Goal: Task Accomplishment & Management: Manage account settings

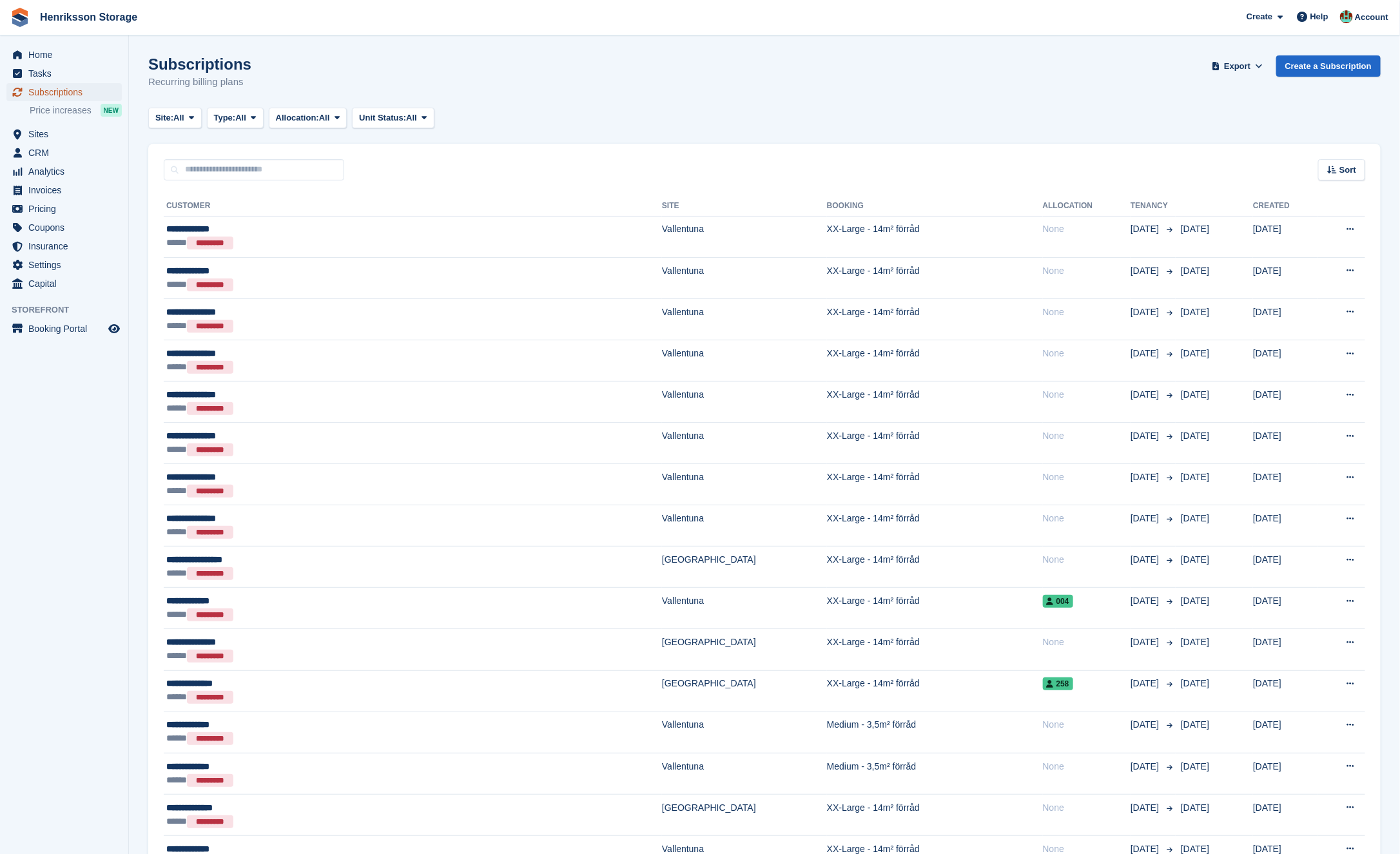
click at [65, 89] on span "Subscriptions" at bounding box center [67, 92] width 78 height 18
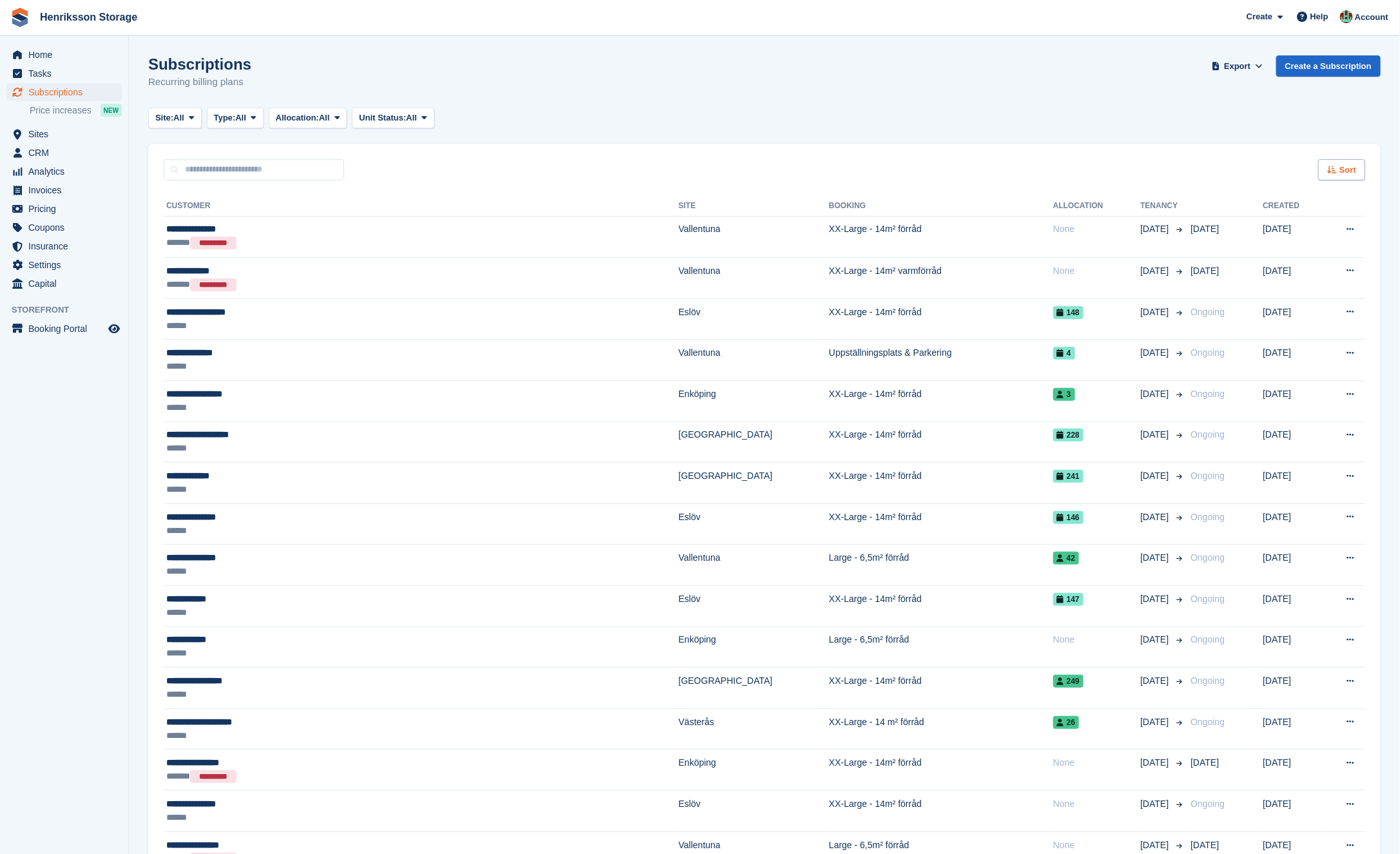
click at [1345, 170] on span "Sort" at bounding box center [1348, 170] width 16 height 13
click at [1248, 255] on icon at bounding box center [1253, 250] width 10 height 10
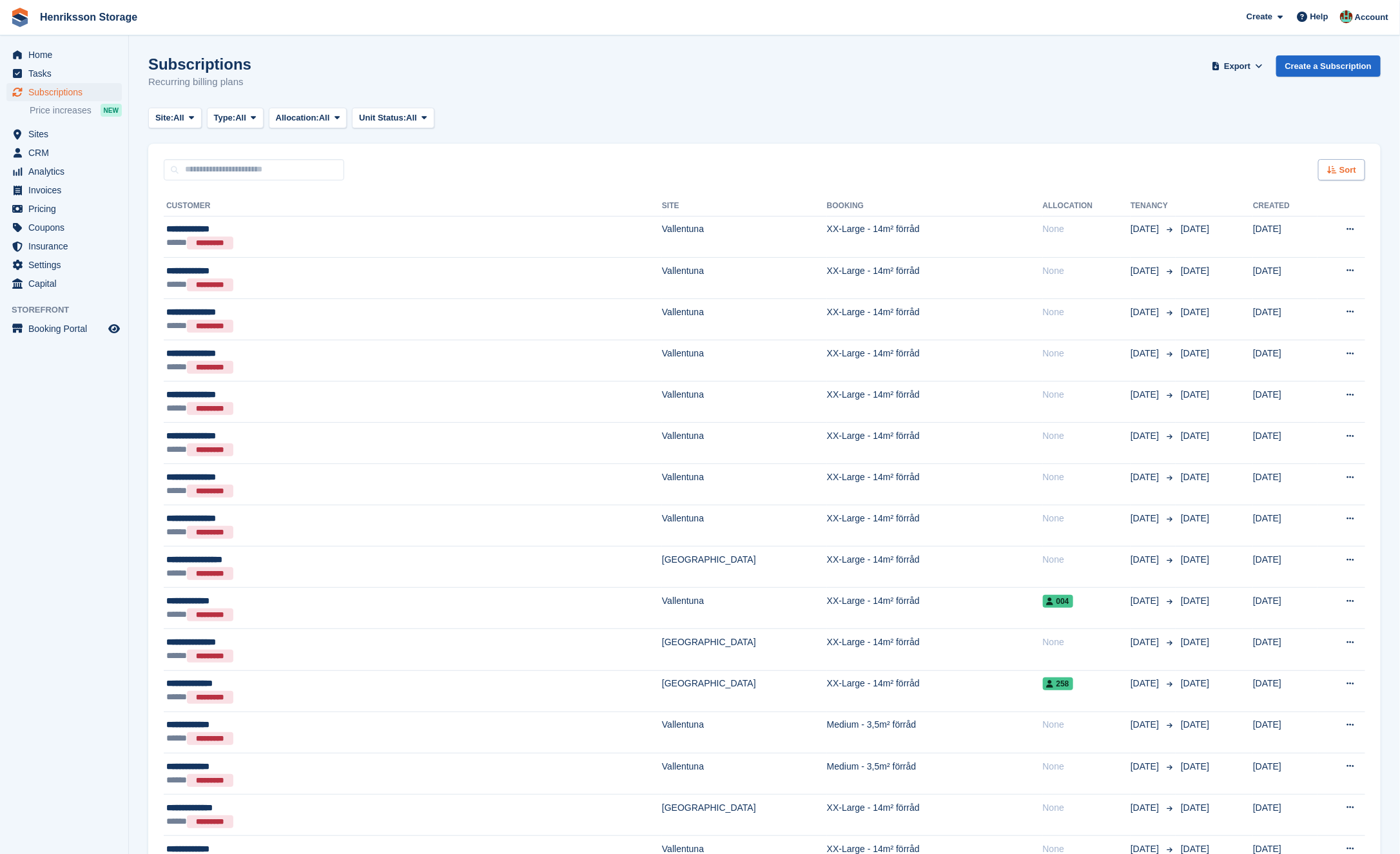
click at [1347, 163] on div "Sort" at bounding box center [1342, 170] width 48 height 21
click at [1281, 319] on span "Move in (newest first)" at bounding box center [1306, 320] width 92 height 11
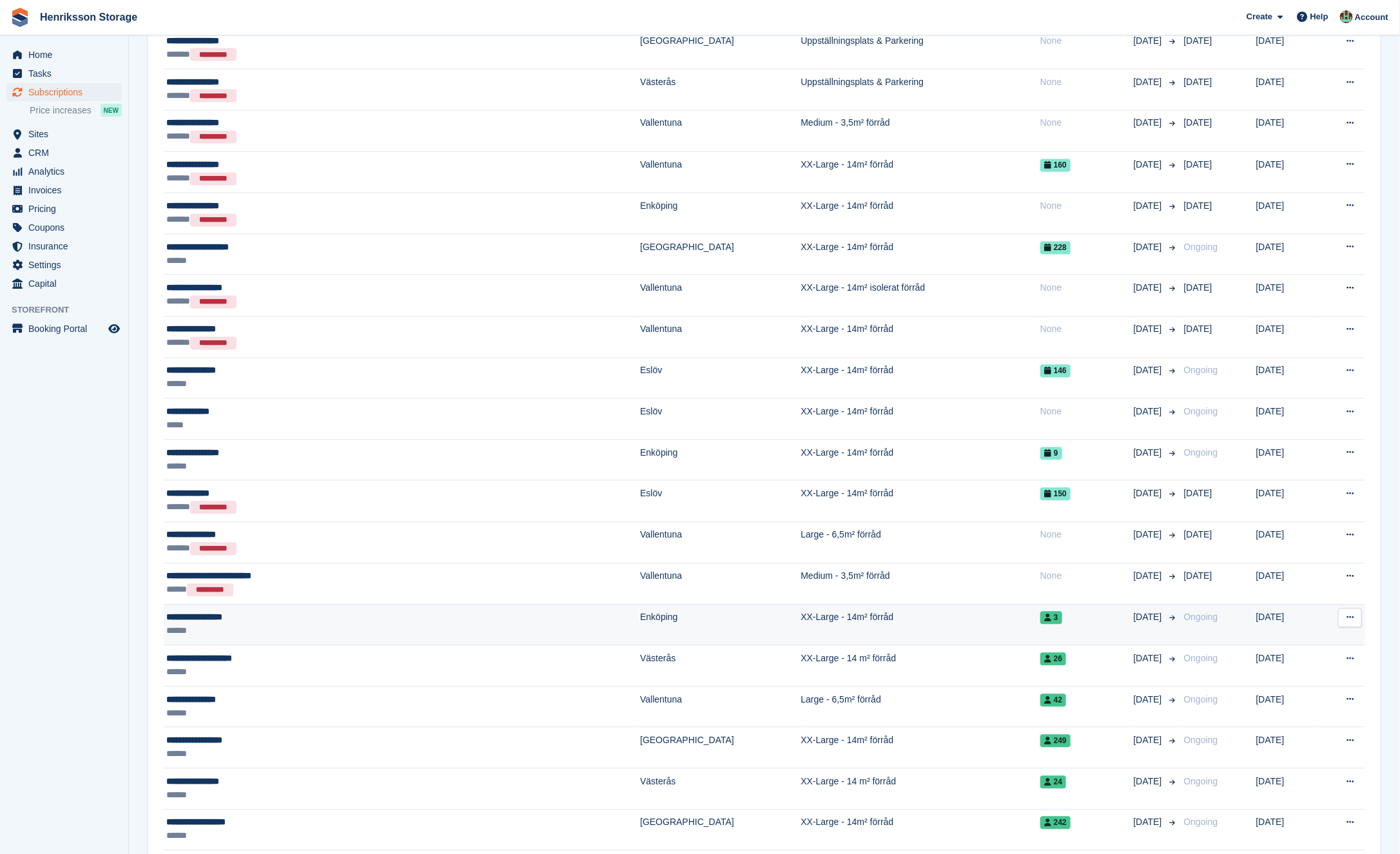
scroll to position [1303, 0]
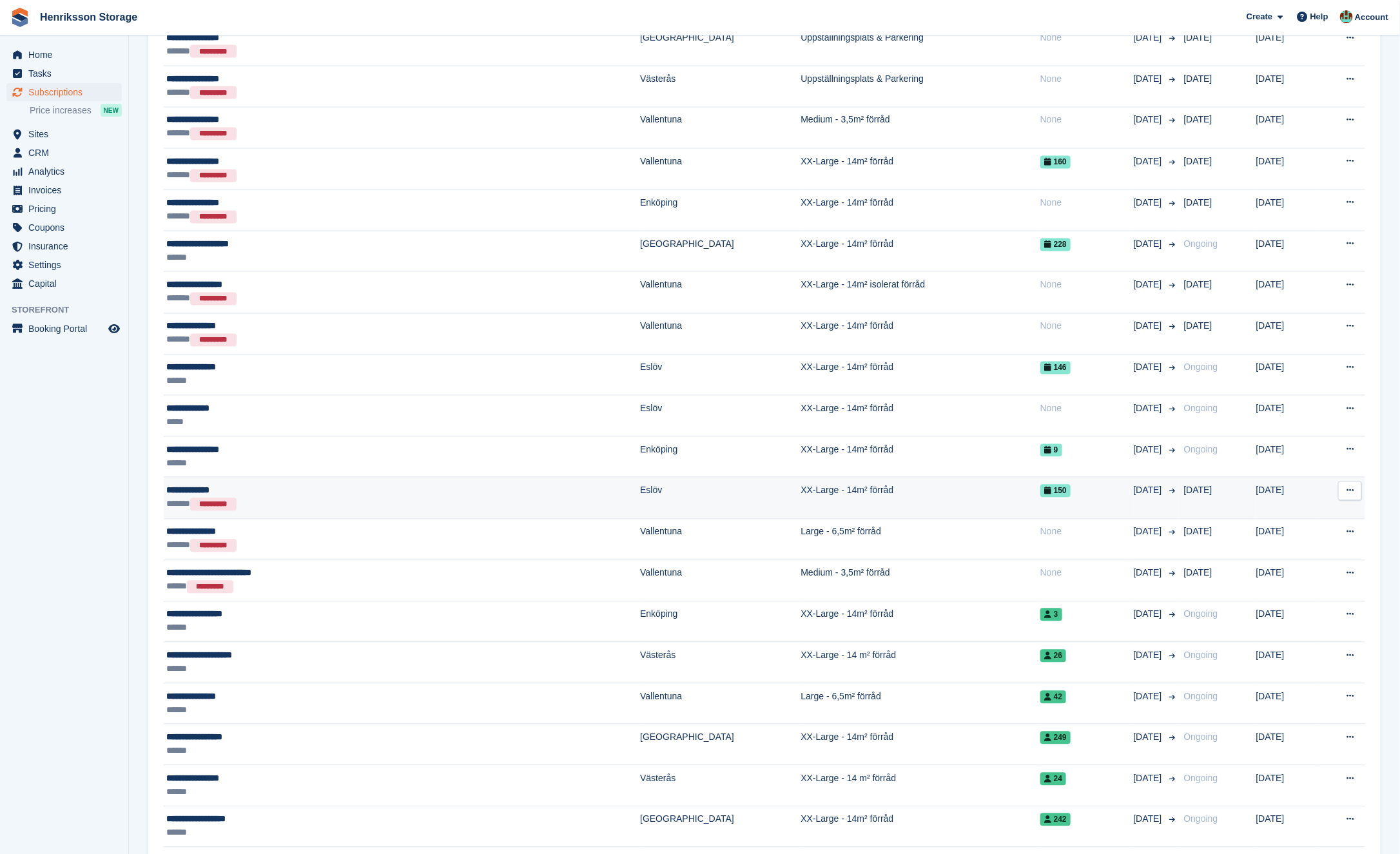
click at [801, 490] on td "XX-Large - 14m² förråd" at bounding box center [920, 498] width 239 height 42
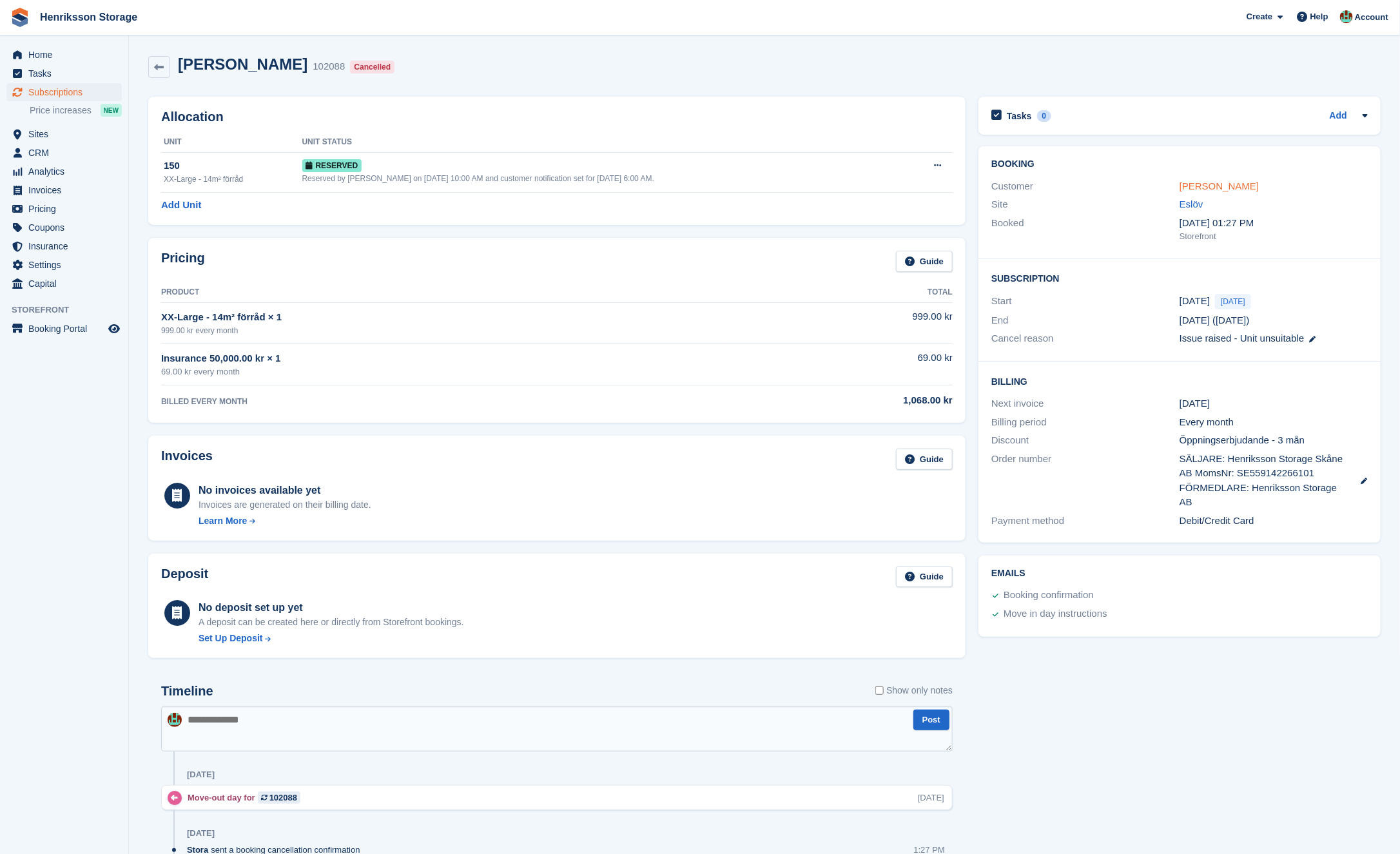
click at [1241, 186] on link "Mats Eriksson" at bounding box center [1220, 185] width 80 height 11
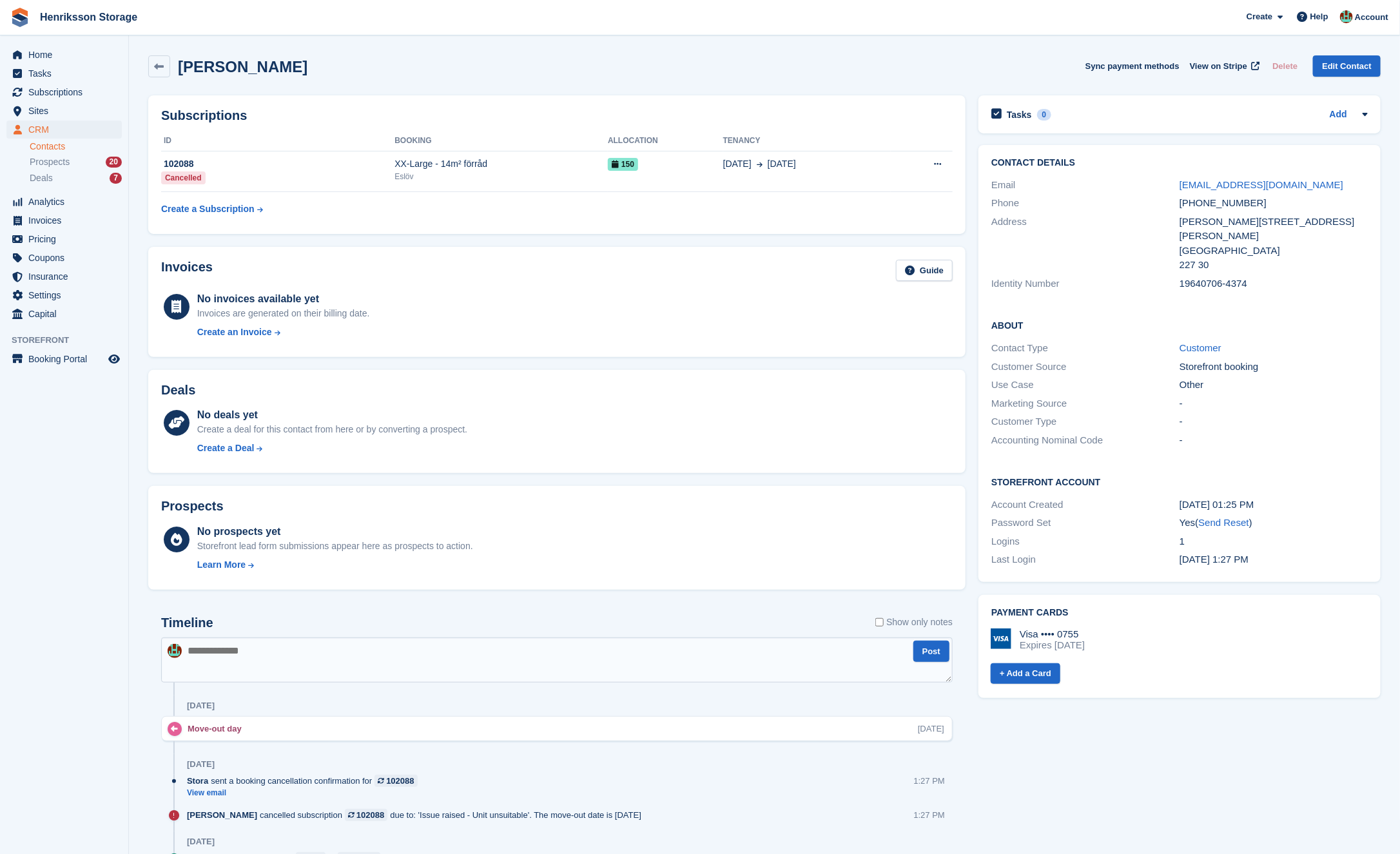
drag, startPoint x: 1251, startPoint y: 203, endPoint x: 1141, endPoint y: 203, distance: 110.0
click at [1141, 203] on div "Phone +46733140152" at bounding box center [1180, 203] width 376 height 18
copy div "+46733140152"
click at [1327, 189] on div "mats.eriksson@merix.se" at bounding box center [1274, 185] width 188 height 15
drag, startPoint x: 1327, startPoint y: 189, endPoint x: 1097, endPoint y: 189, distance: 230.0
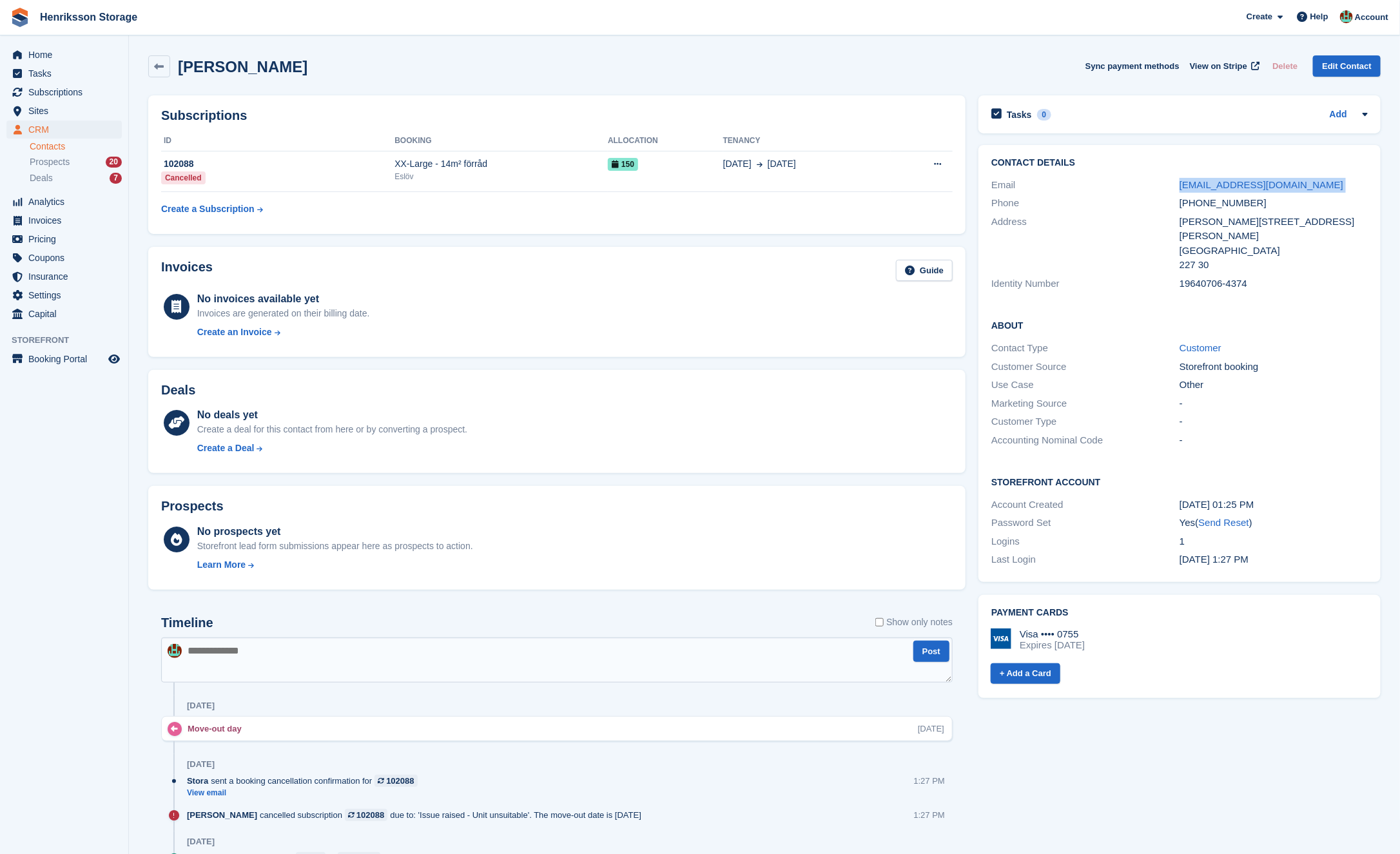
click at [1097, 189] on div "Email mats.eriksson@merix.se" at bounding box center [1180, 185] width 376 height 18
copy div "mats.eriksson@merix.se"
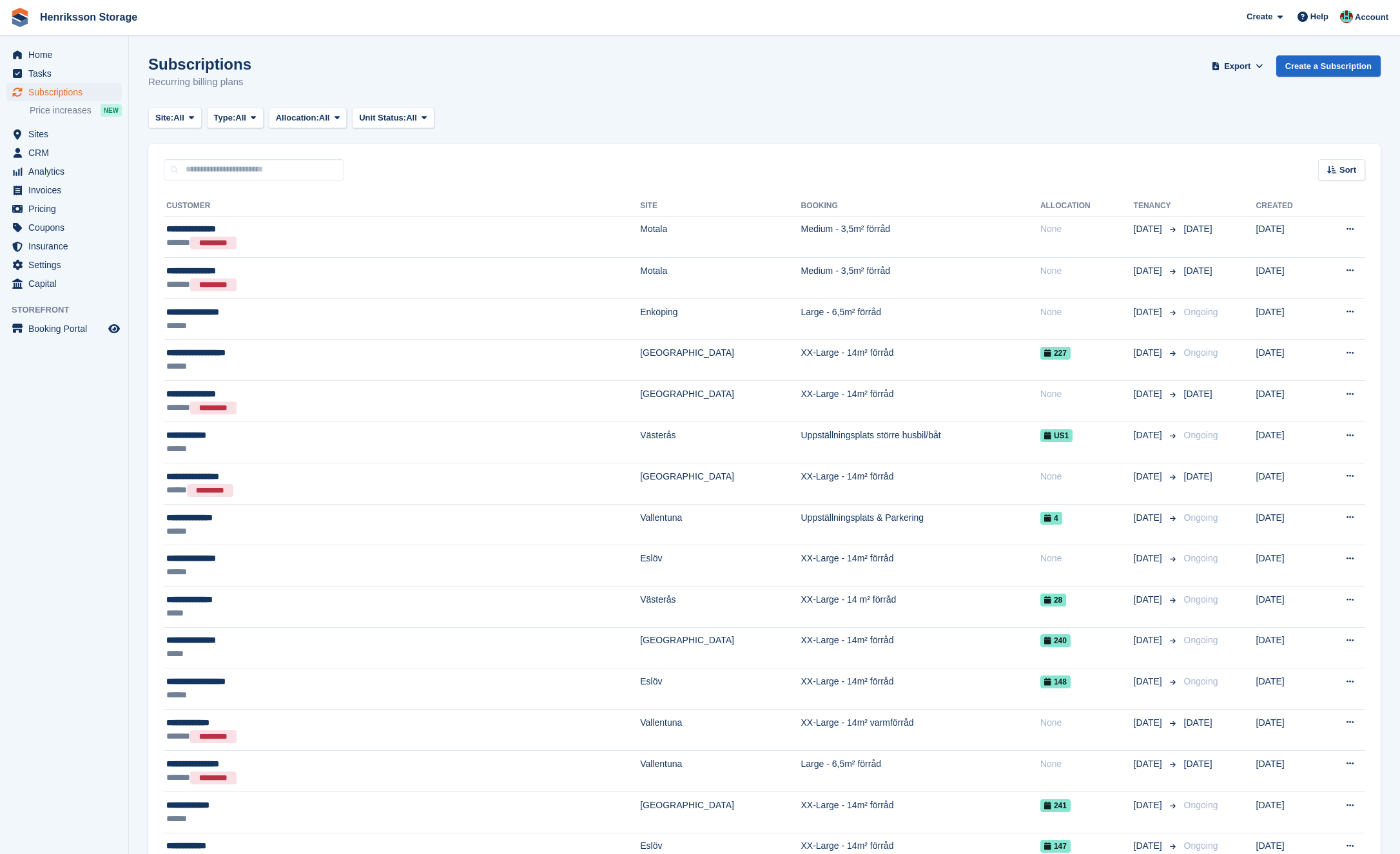
scroll to position [1302, 0]
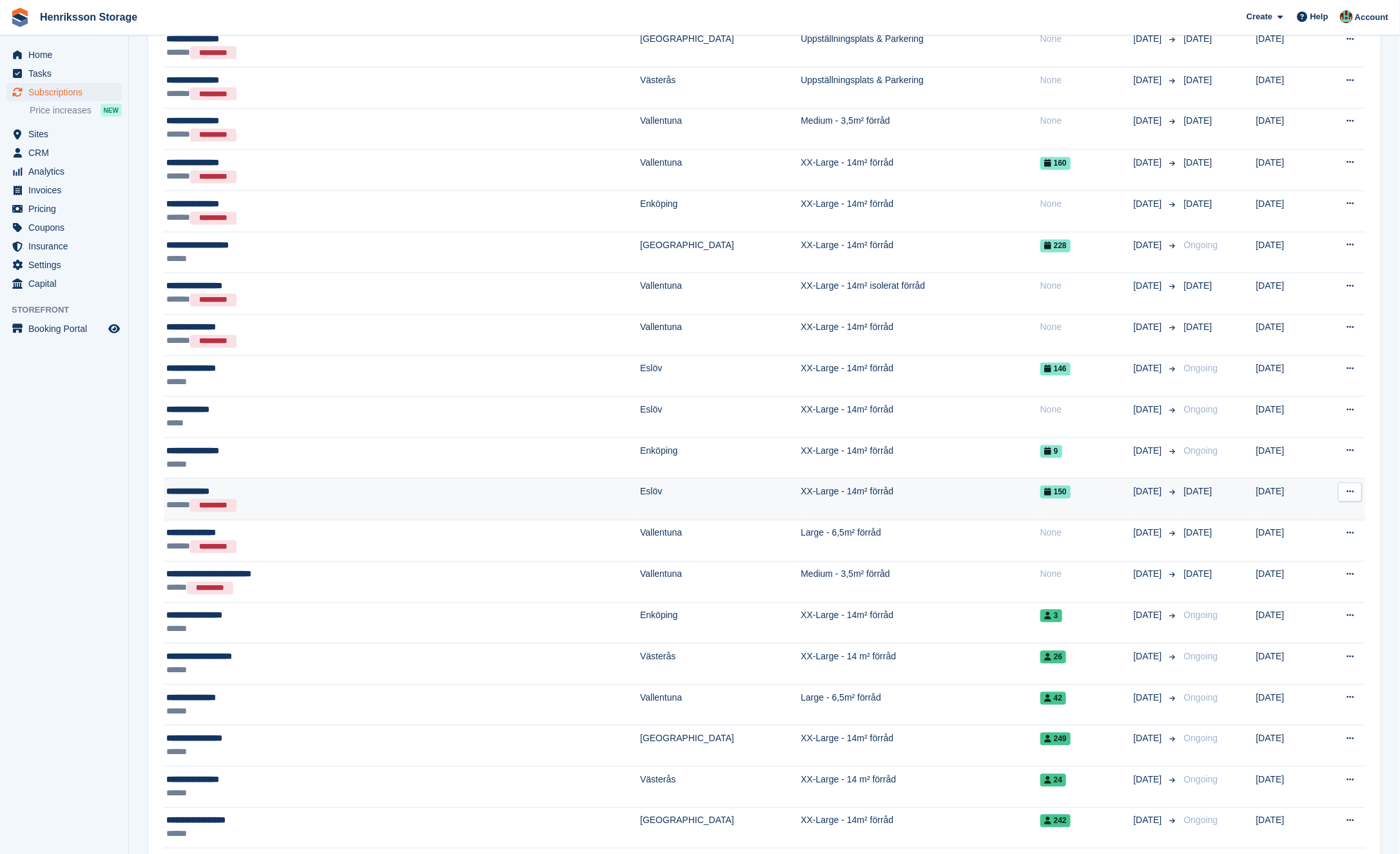
click at [364, 479] on td "**********" at bounding box center [401, 499] width 476 height 42
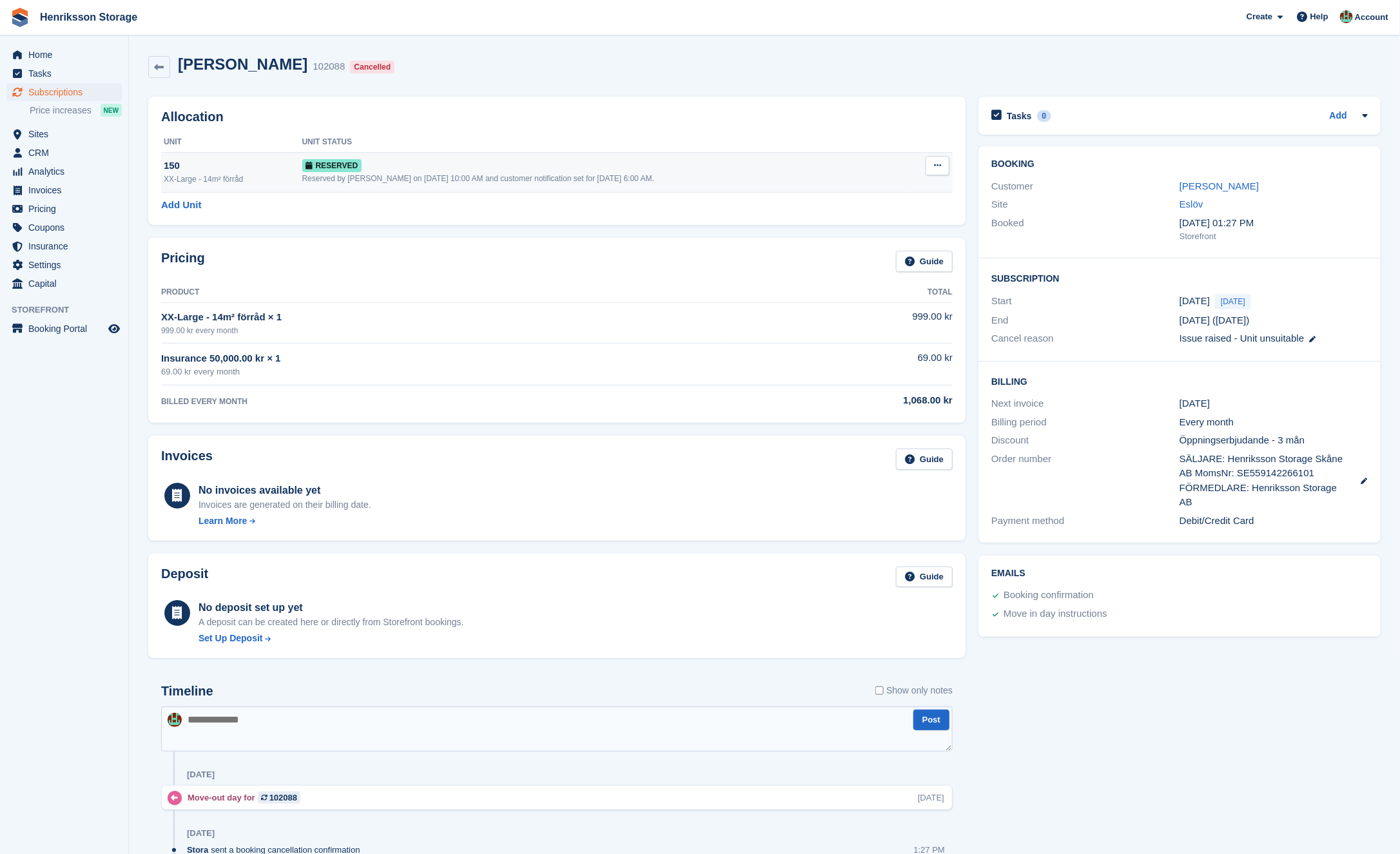
click at [938, 172] on button at bounding box center [938, 166] width 24 height 19
click at [855, 218] on p "Deallocate" at bounding box center [888, 218] width 112 height 16
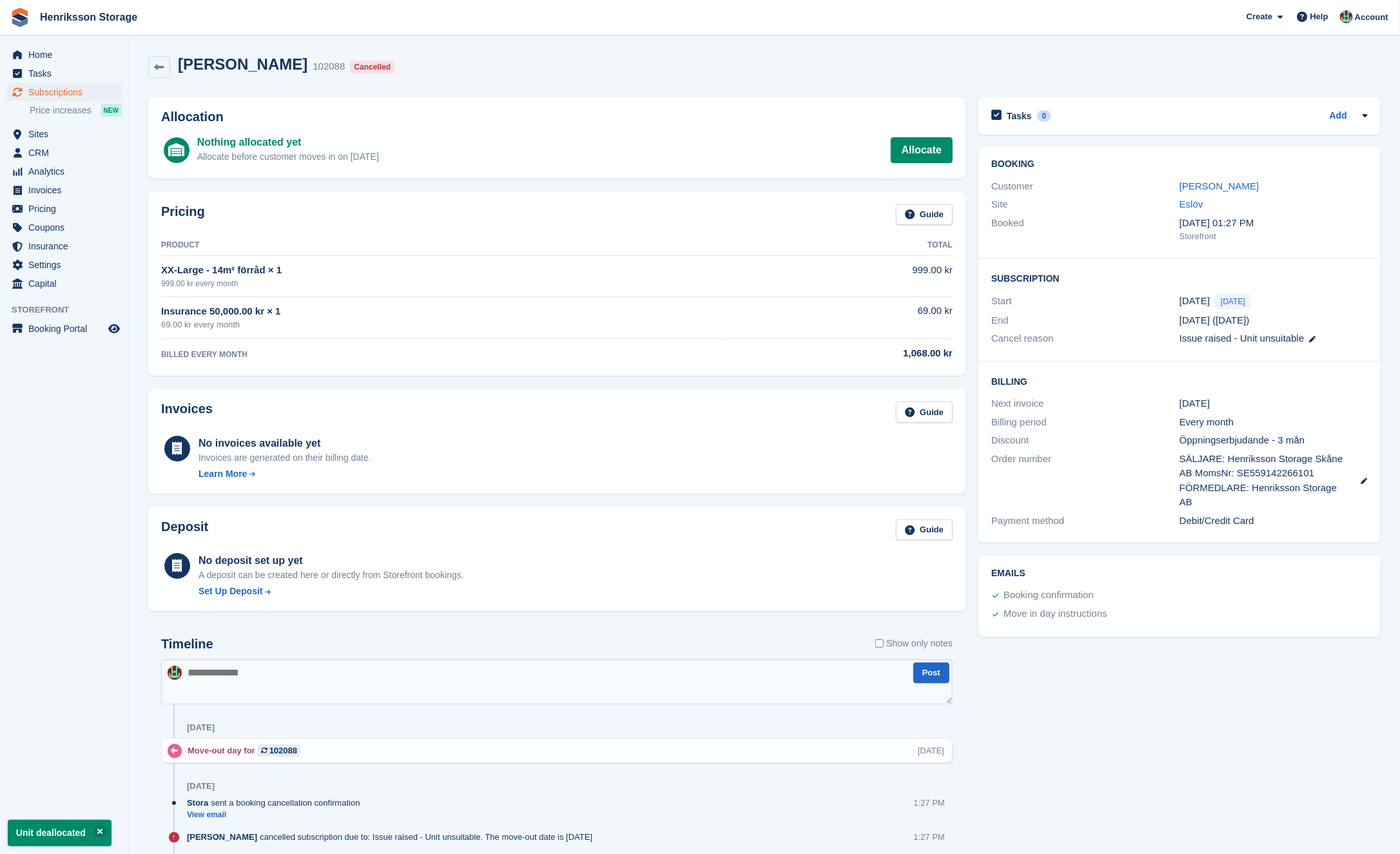
scroll to position [163, 0]
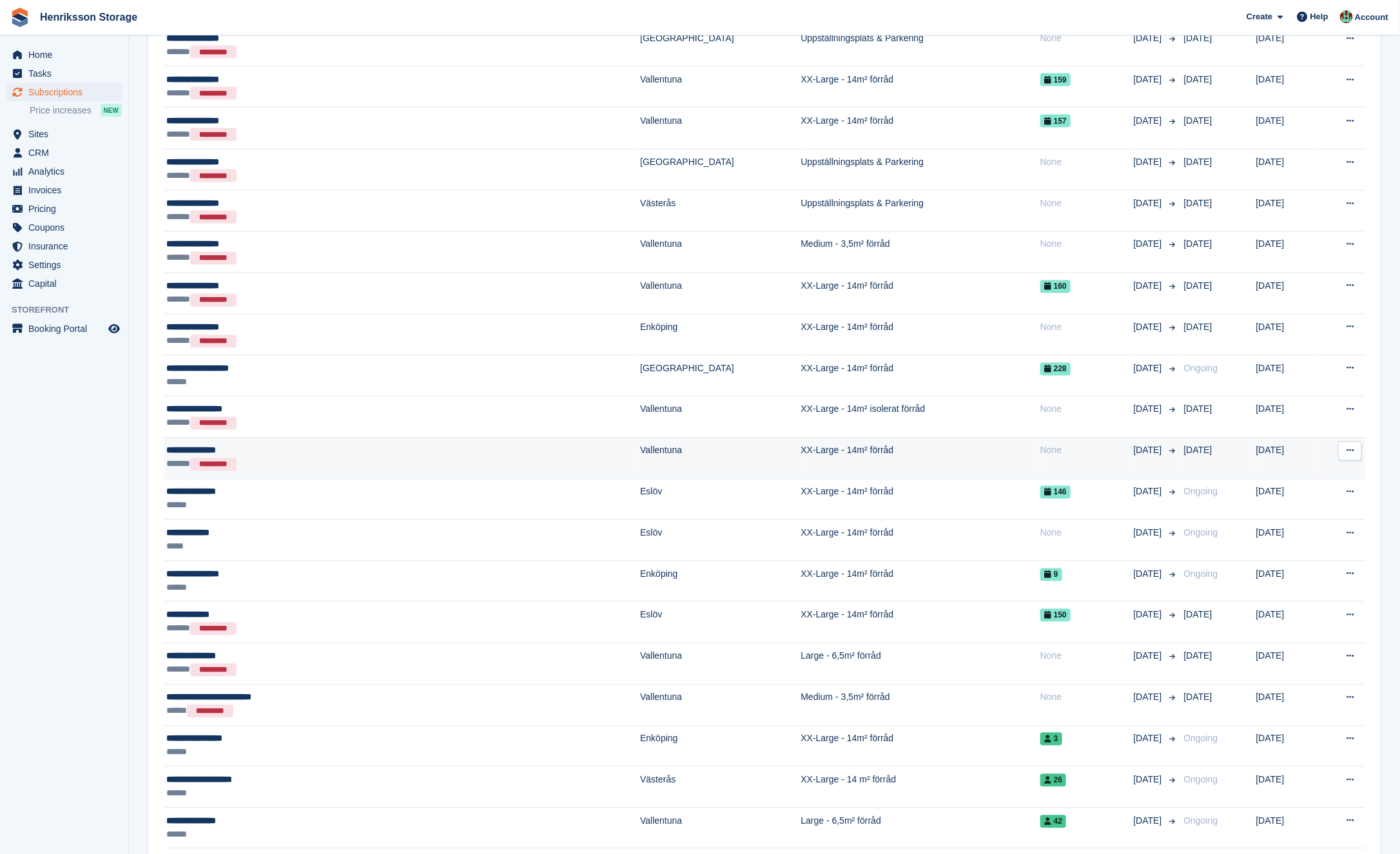
scroll to position [1235, 0]
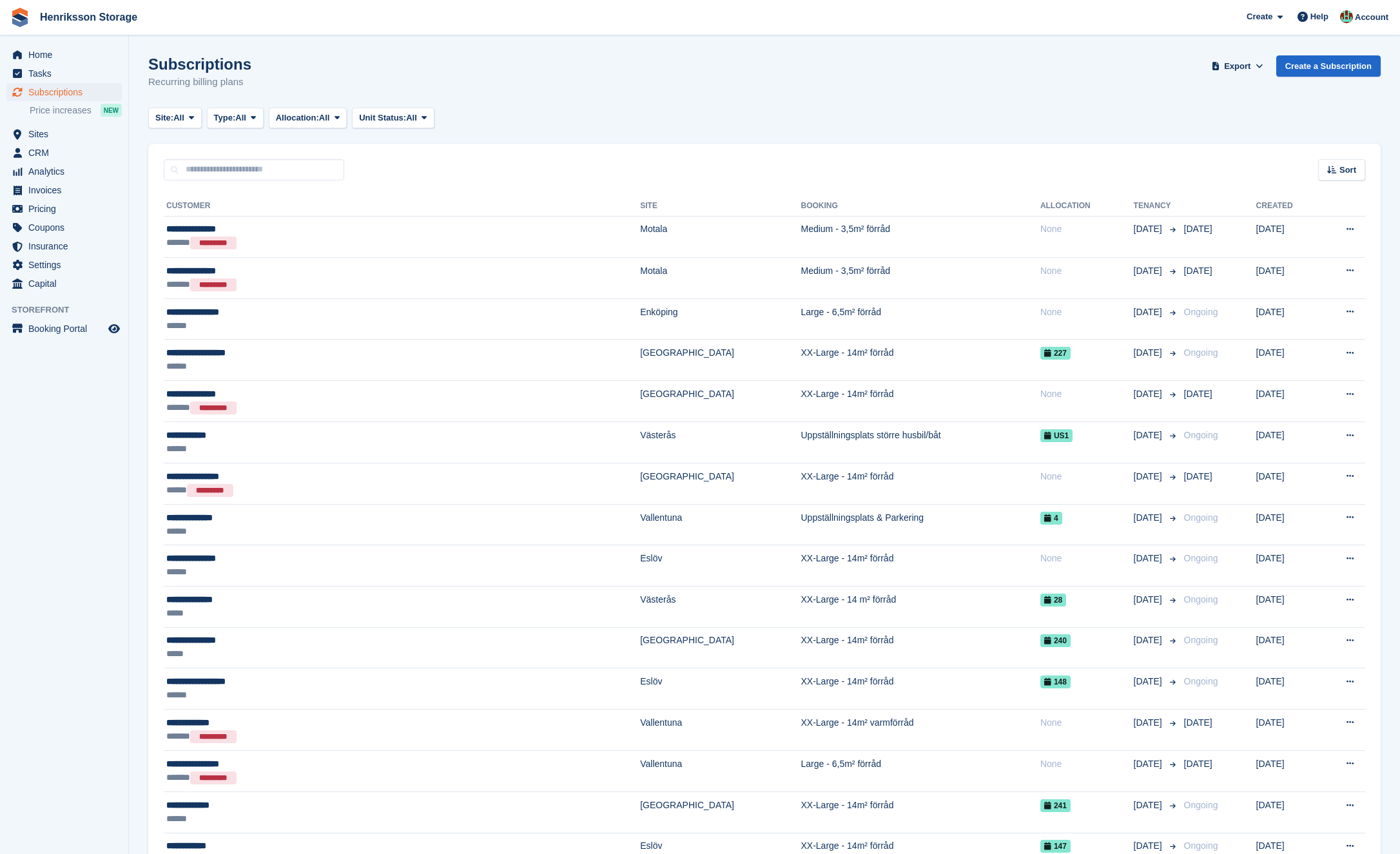
scroll to position [1233, 0]
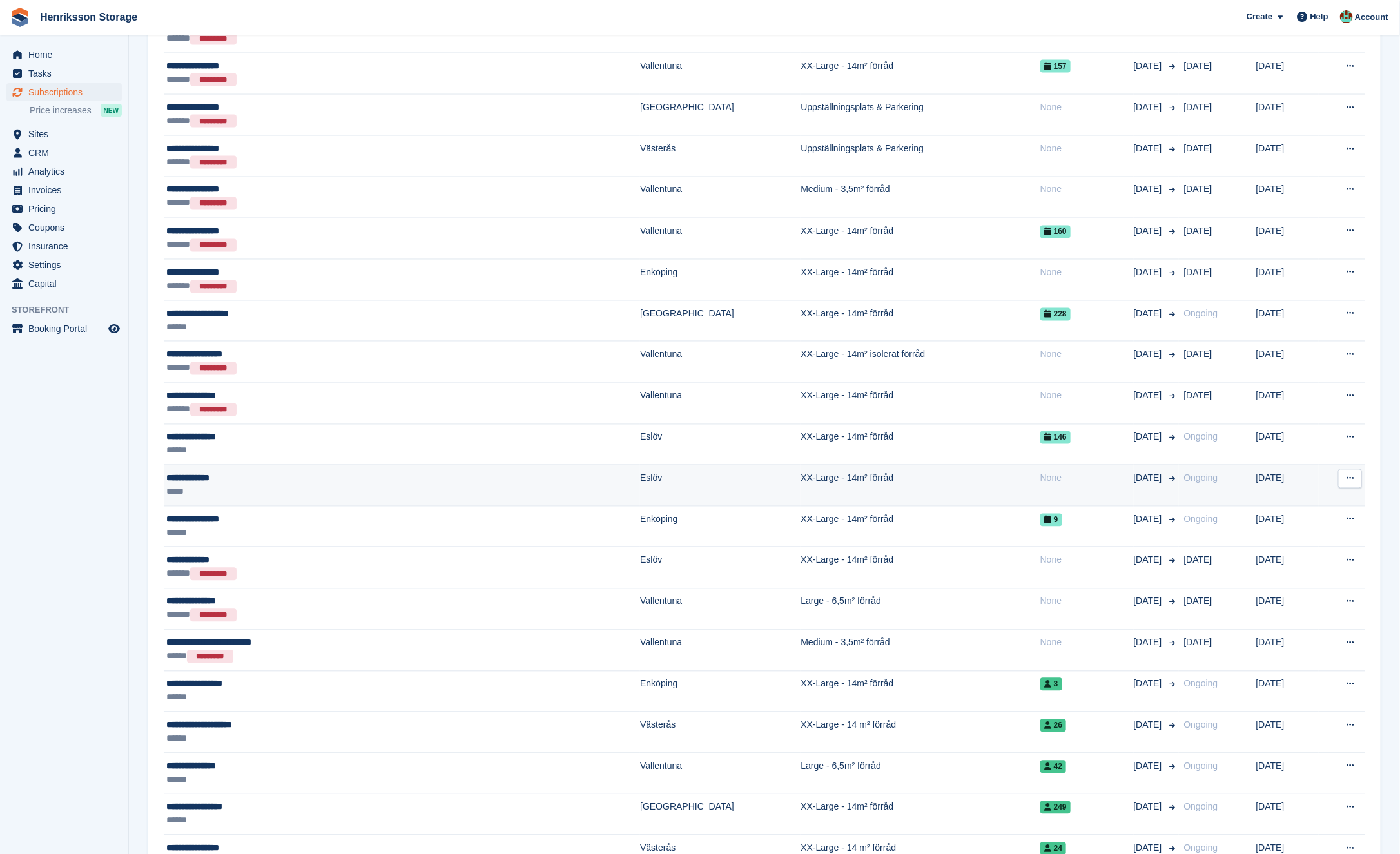
click at [801, 482] on td "XX-Large - 14m² förråd" at bounding box center [920, 486] width 239 height 42
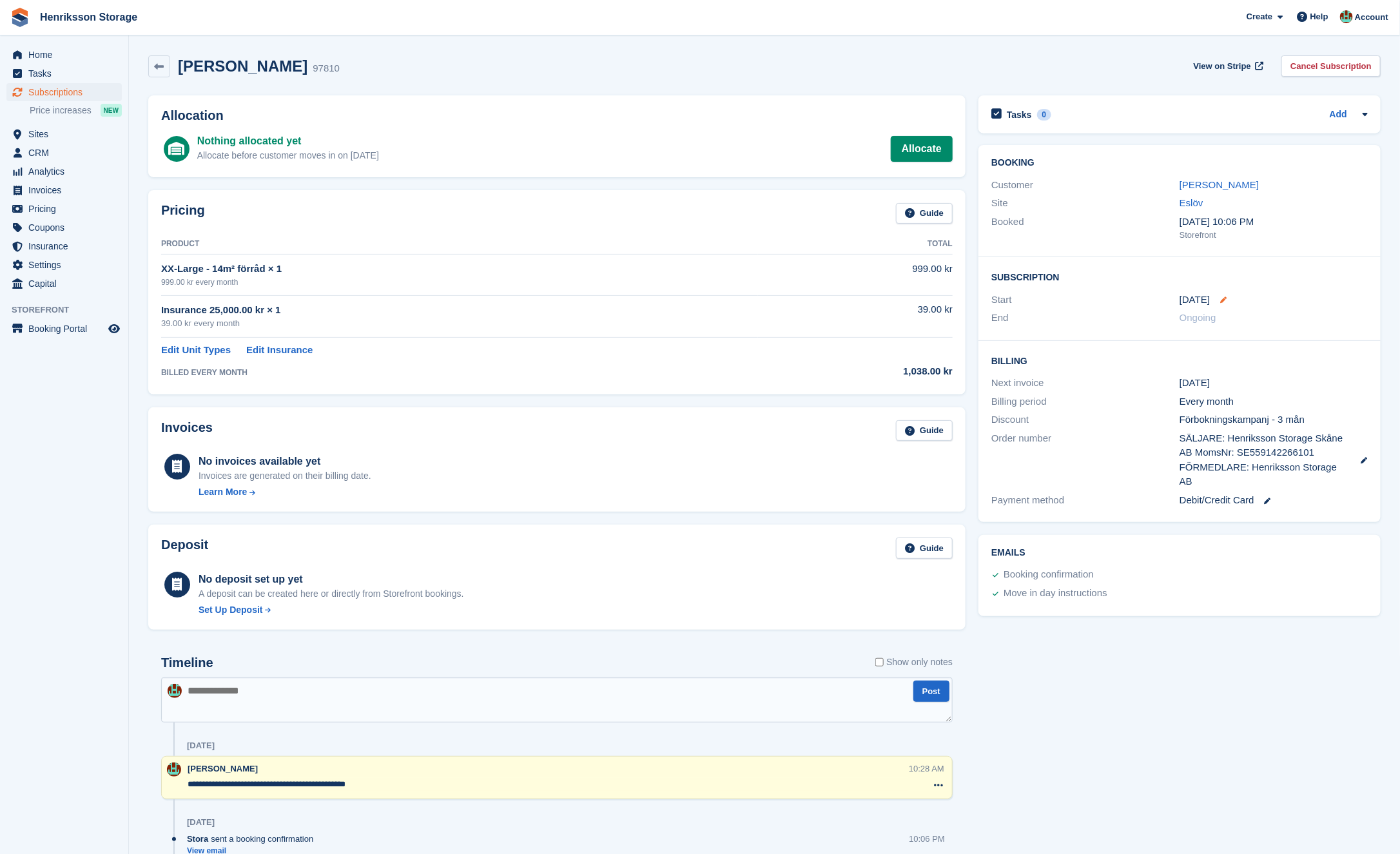
click at [1225, 297] on icon at bounding box center [1224, 300] width 7 height 7
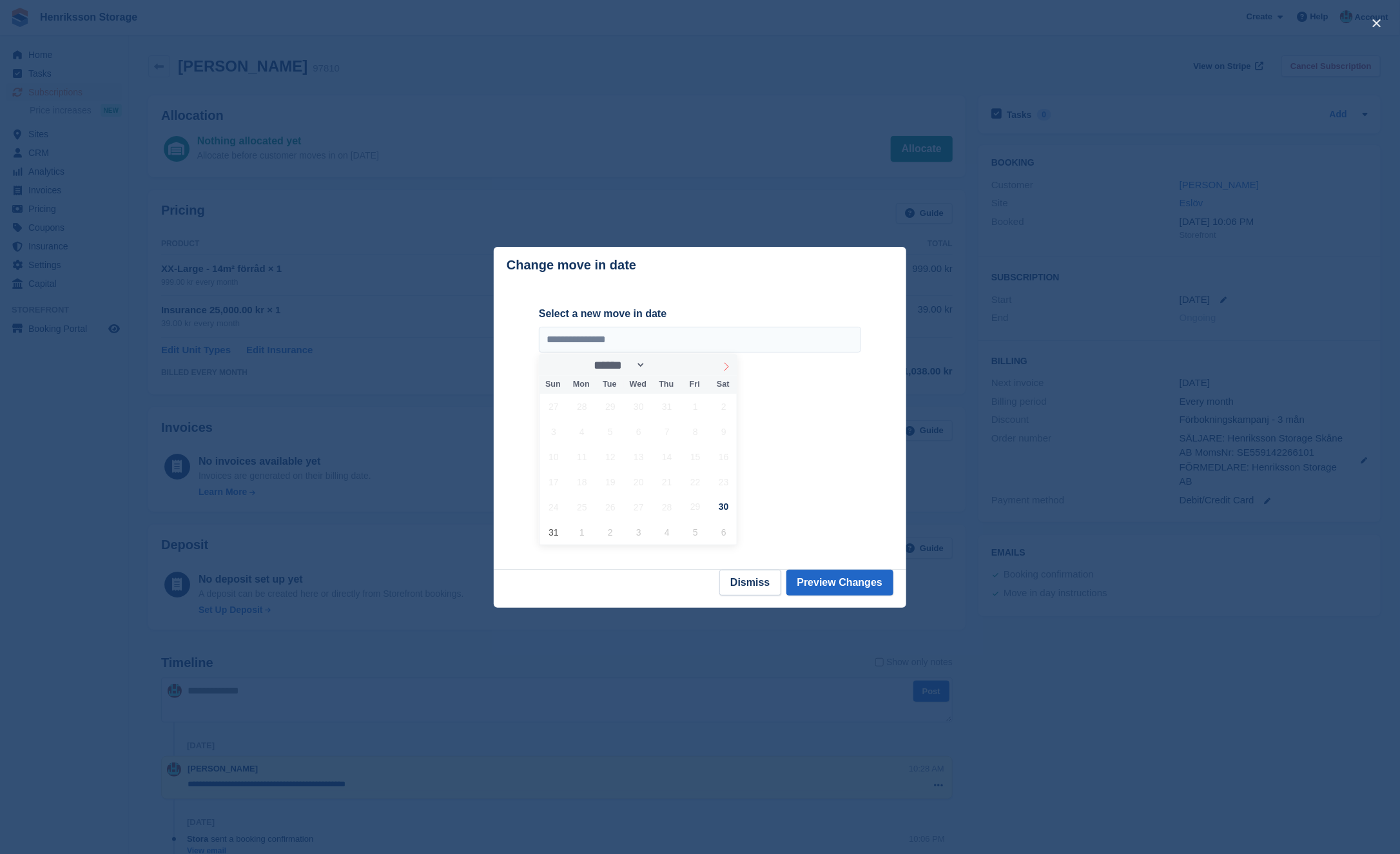
click at [728, 367] on icon at bounding box center [726, 366] width 9 height 9
select select "*"
click at [636, 434] on span "10" at bounding box center [639, 431] width 25 height 25
click at [720, 430] on span "13" at bounding box center [724, 431] width 25 height 25
type input "**********"
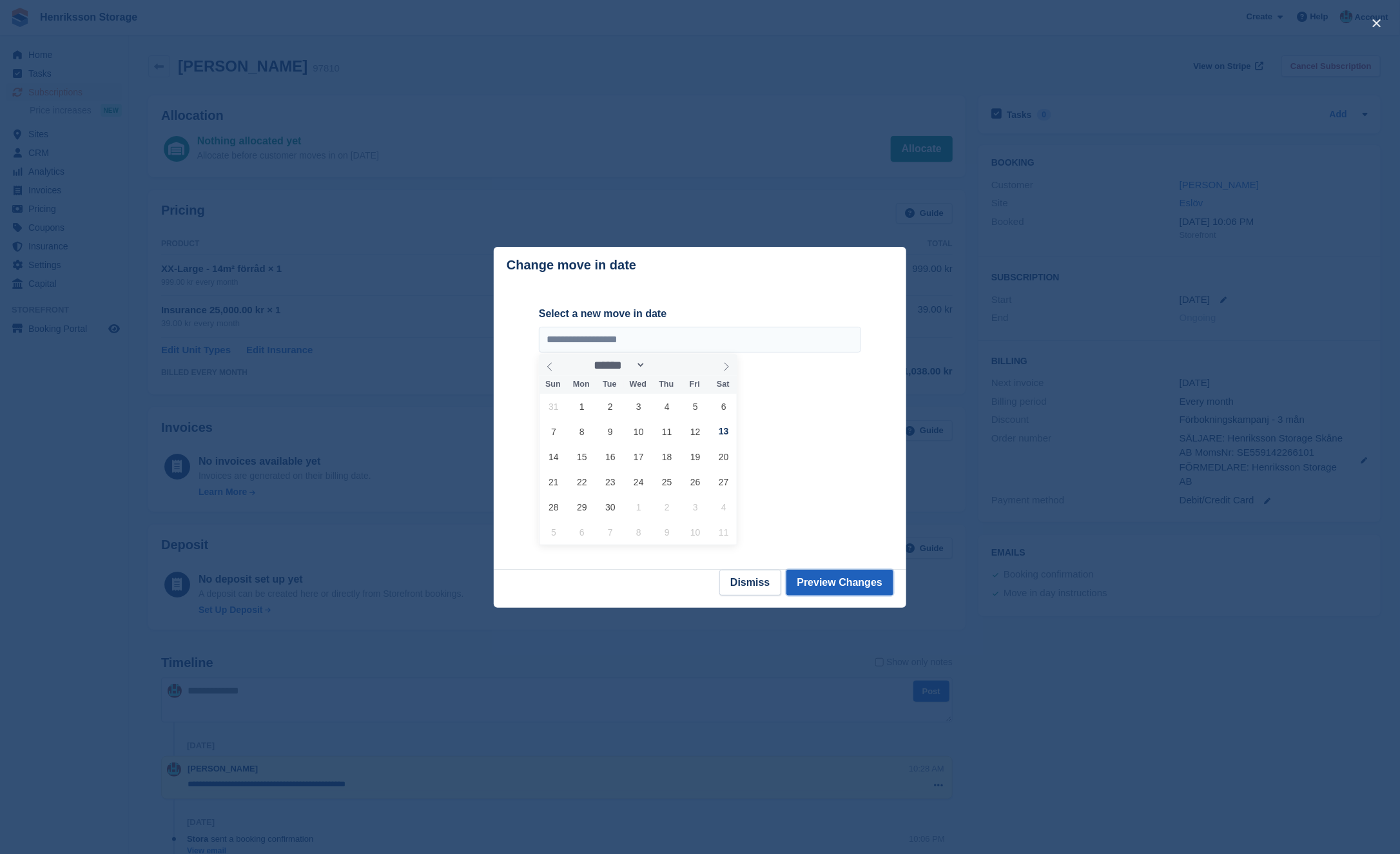
click at [804, 575] on button "Preview Changes" at bounding box center [840, 583] width 108 height 26
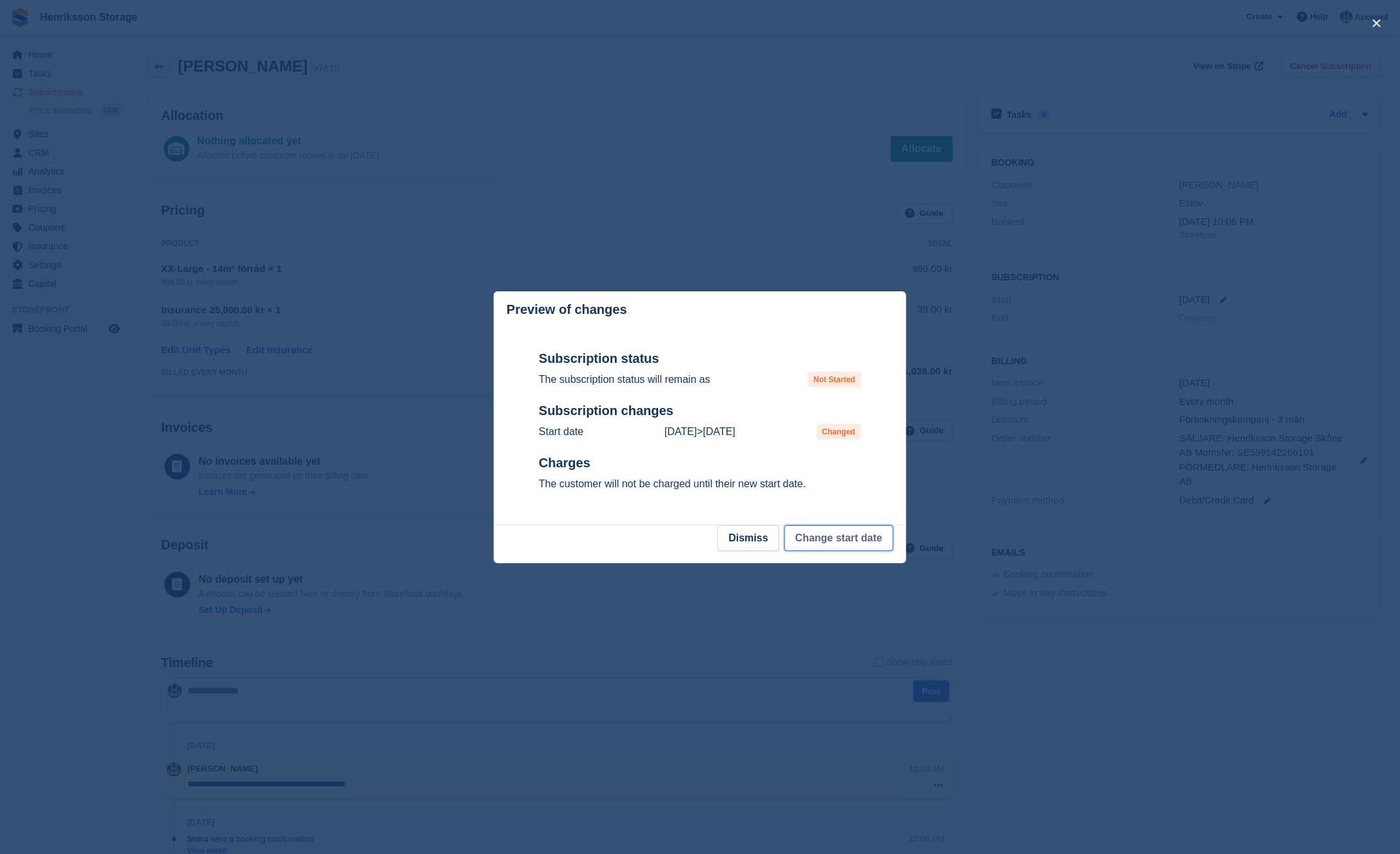
click at [796, 542] on button "Change start date" at bounding box center [839, 538] width 109 height 26
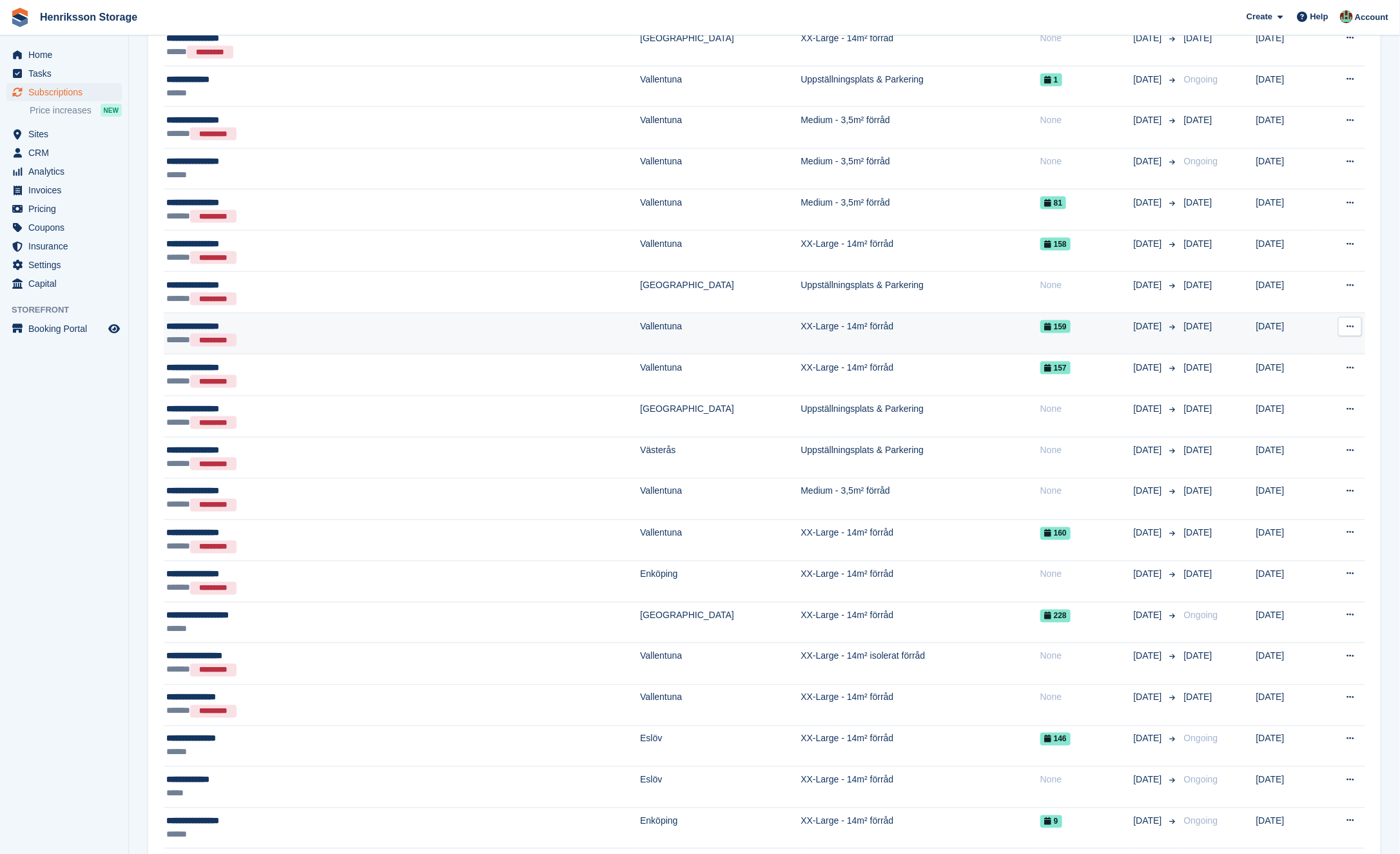
scroll to position [931, 0]
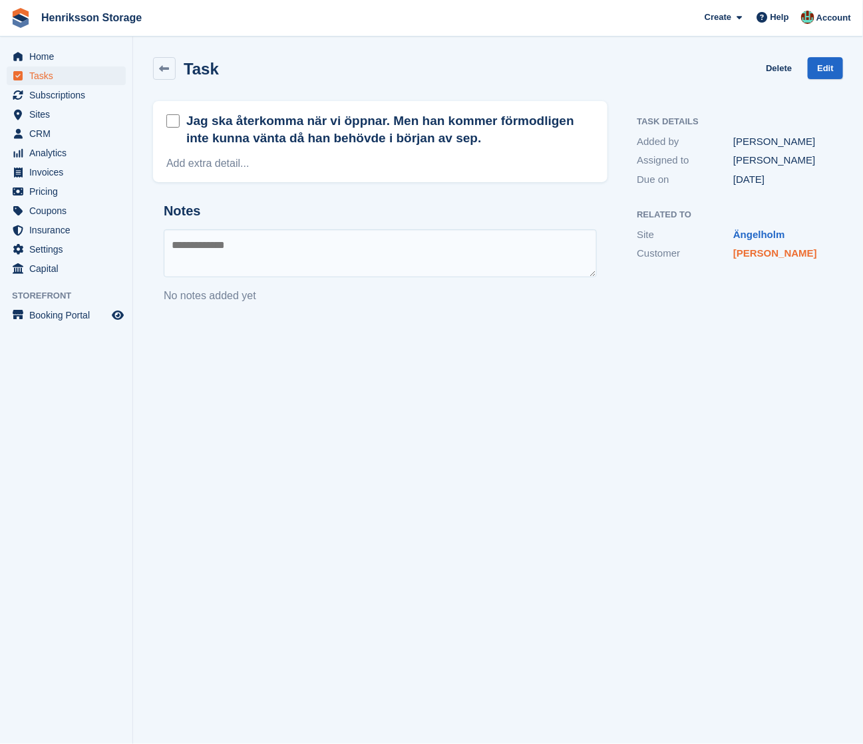
click at [764, 253] on link "[PERSON_NAME]" at bounding box center [775, 252] width 84 height 11
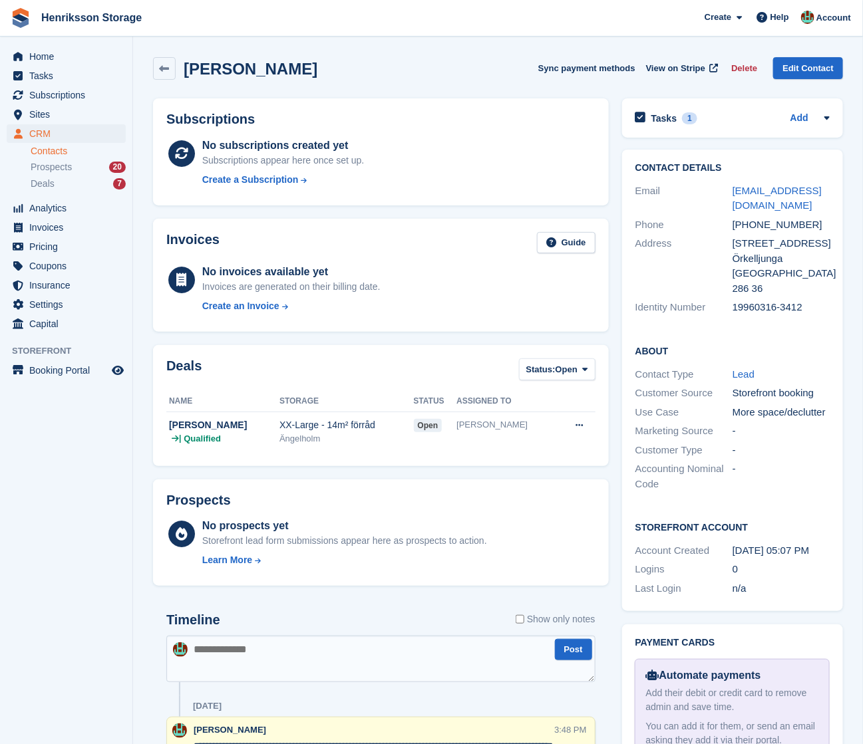
click at [775, 228] on div "[PHONE_NUMBER]" at bounding box center [780, 224] width 97 height 15
copy div "[PHONE_NUMBER]"
